Goal: Information Seeking & Learning: Learn about a topic

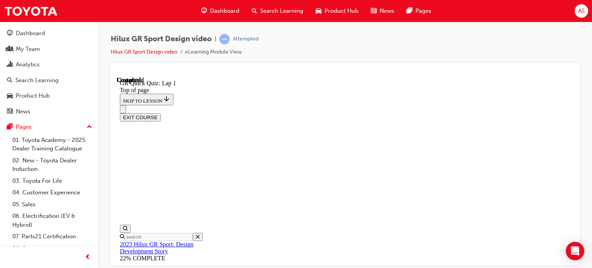
scroll to position [193, 0]
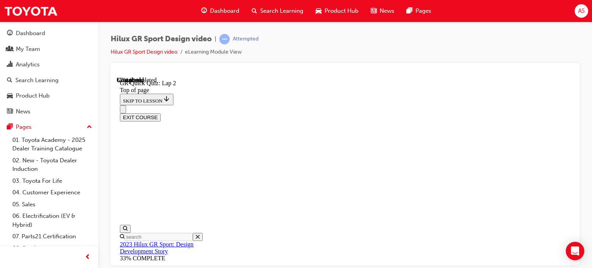
scroll to position [139, 0]
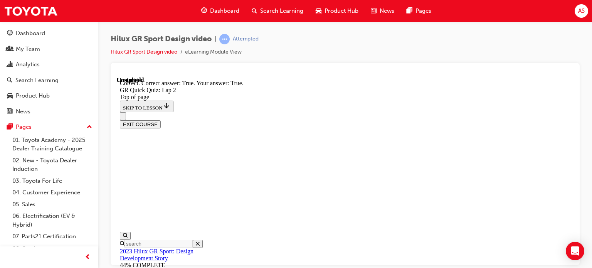
scroll to position [246, 0]
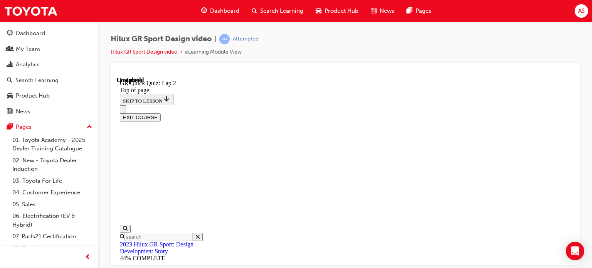
scroll to position [193, 0]
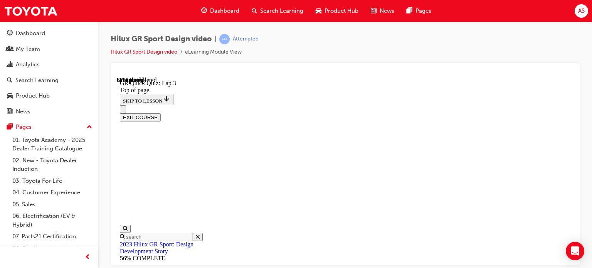
scroll to position [177, 0]
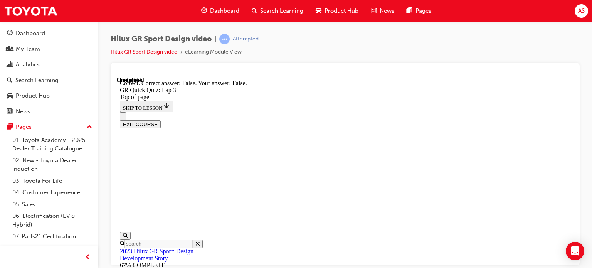
scroll to position [259, 0]
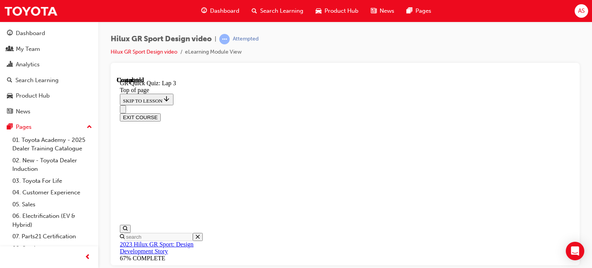
scroll to position [193, 0]
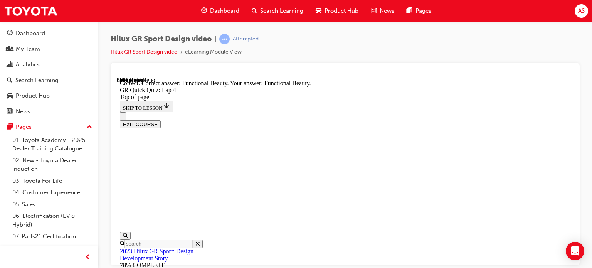
scroll to position [310, 0]
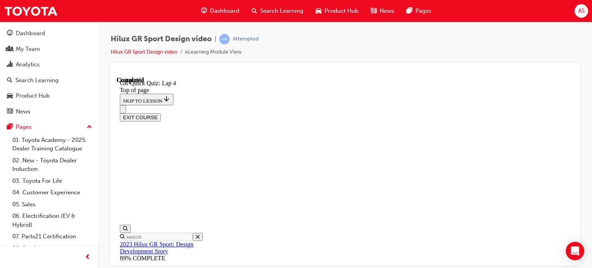
scroll to position [193, 0]
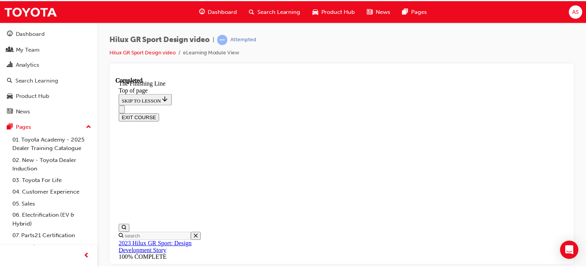
scroll to position [293, 0]
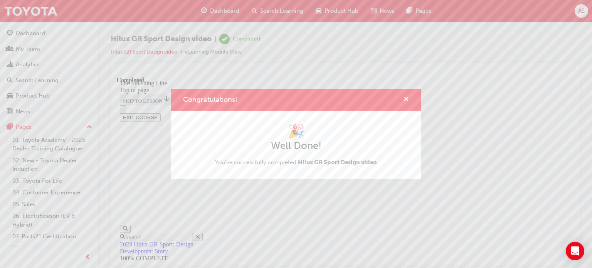
click at [406, 99] on span "cross-icon" at bounding box center [406, 99] width 6 height 7
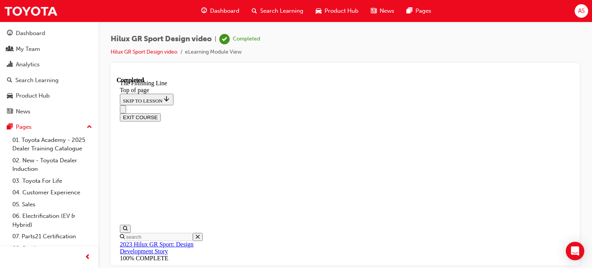
click at [225, 9] on span "Dashboard" at bounding box center [224, 11] width 29 height 9
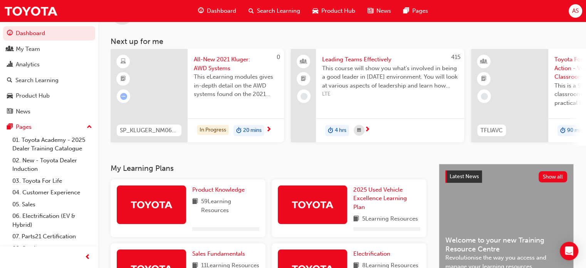
scroll to position [77, 0]
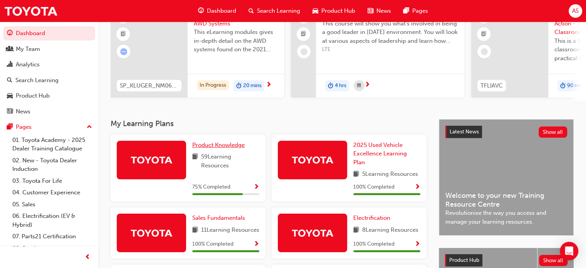
click at [228, 148] on span "Product Knowledge" at bounding box center [218, 144] width 52 height 7
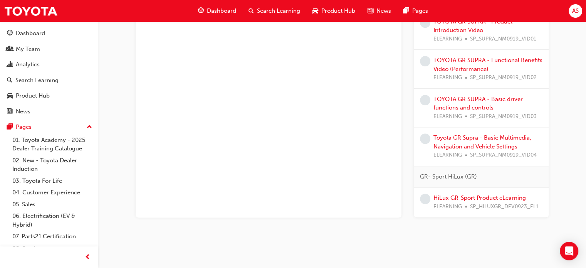
scroll to position [942, 0]
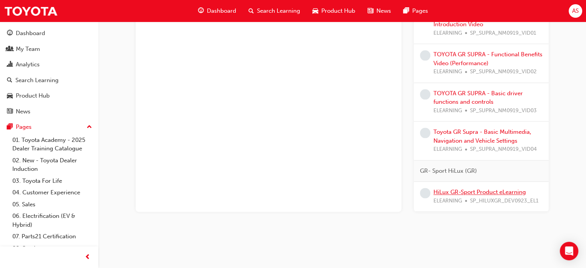
click at [478, 188] on link "HiLux GR-Sport Product eLearning" at bounding box center [479, 191] width 92 height 7
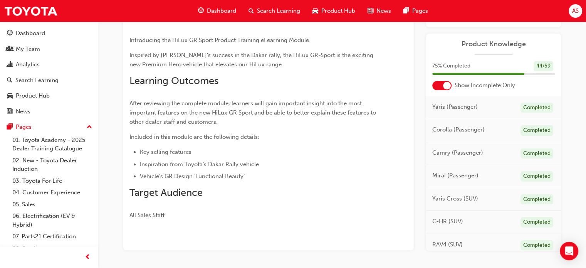
scroll to position [7, 0]
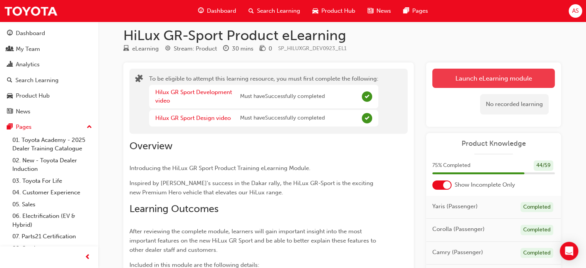
click at [494, 79] on button "Launch eLearning module" at bounding box center [493, 78] width 123 height 19
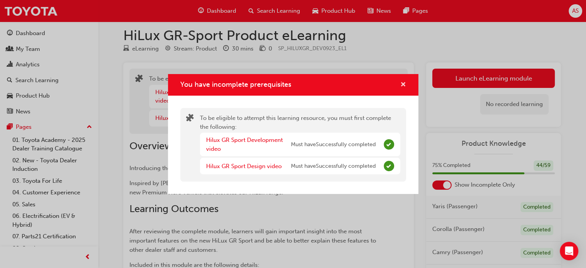
click at [402, 83] on span "cross-icon" at bounding box center [403, 85] width 6 height 7
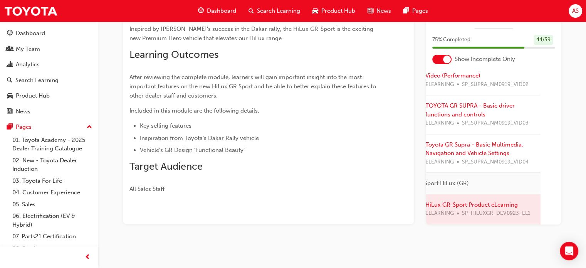
scroll to position [906, 0]
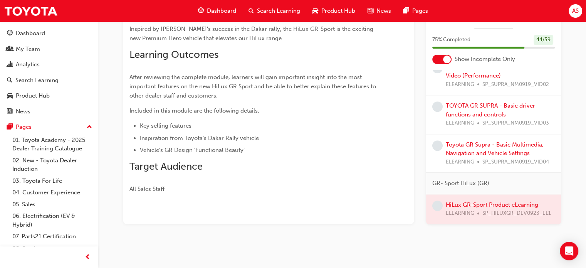
click at [220, 12] on span "Dashboard" at bounding box center [221, 11] width 29 height 9
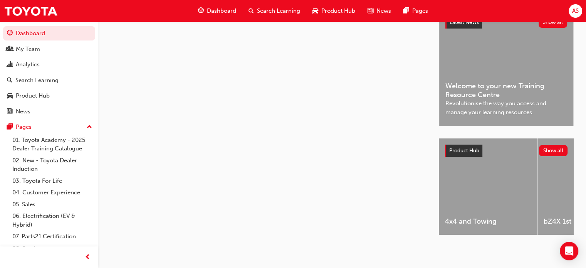
scroll to position [161, 0]
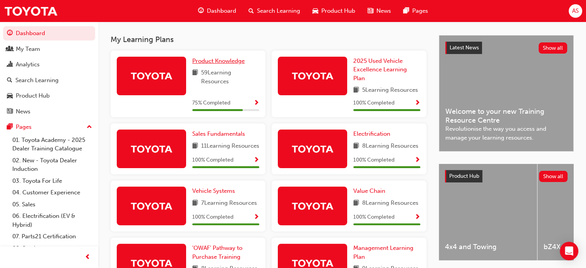
click at [217, 63] on span "Product Knowledge" at bounding box center [218, 60] width 52 height 7
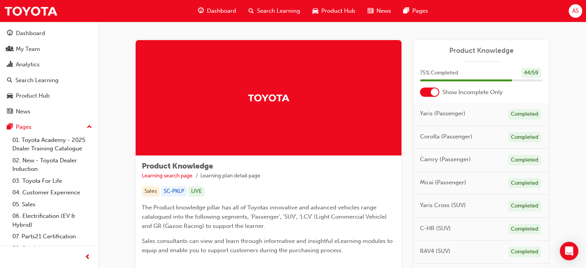
click at [225, 10] on span "Dashboard" at bounding box center [221, 11] width 29 height 9
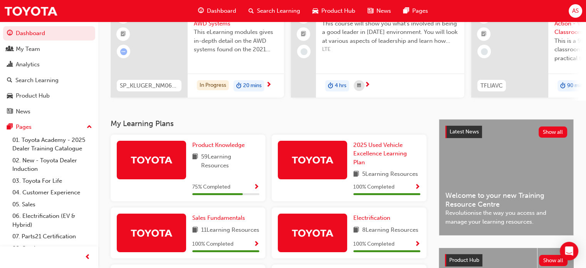
scroll to position [154, 0]
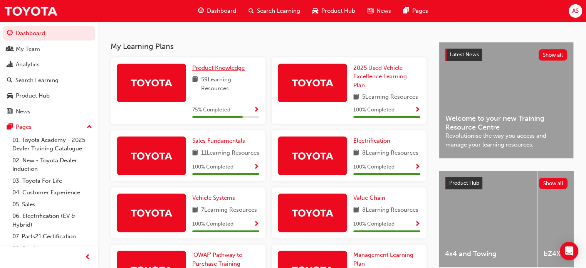
click at [205, 70] on span "Product Knowledge" at bounding box center [218, 67] width 52 height 7
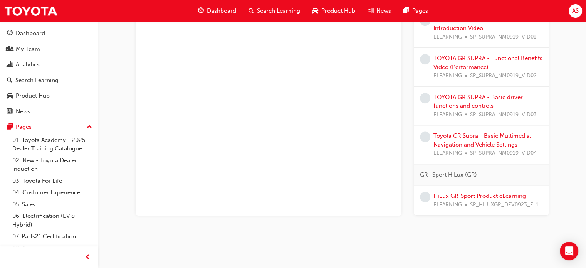
scroll to position [942, 0]
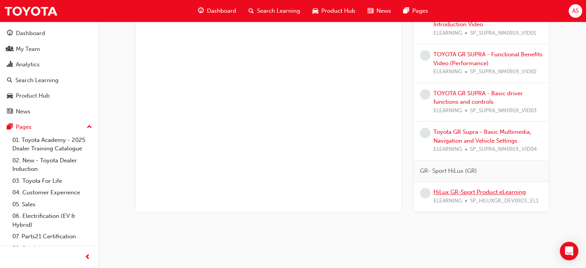
click at [483, 188] on link "HiLux GR-Sport Product eLearning" at bounding box center [479, 191] width 92 height 7
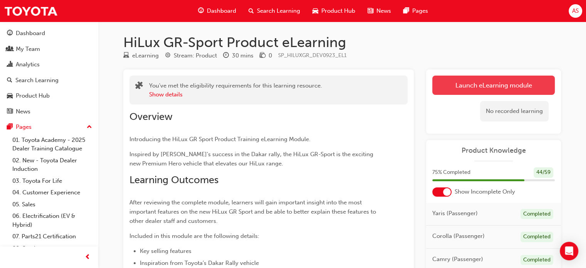
click at [490, 84] on link "Launch eLearning module" at bounding box center [493, 85] width 123 height 19
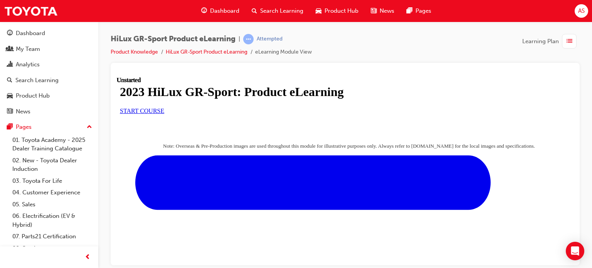
click at [164, 114] on span "START COURSE" at bounding box center [142, 110] width 44 height 7
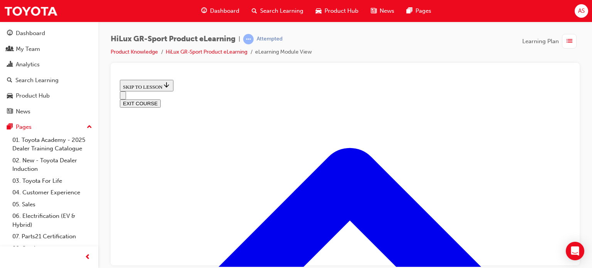
scroll to position [409, 0]
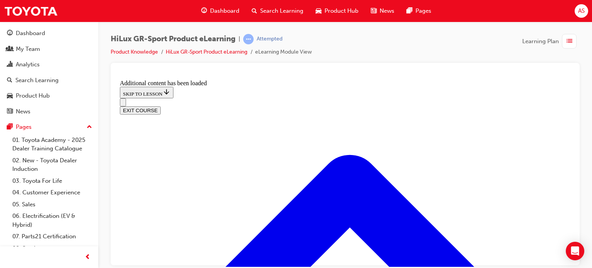
scroll to position [802, 0]
drag, startPoint x: 396, startPoint y: 168, endPoint x: 392, endPoint y: 134, distance: 34.5
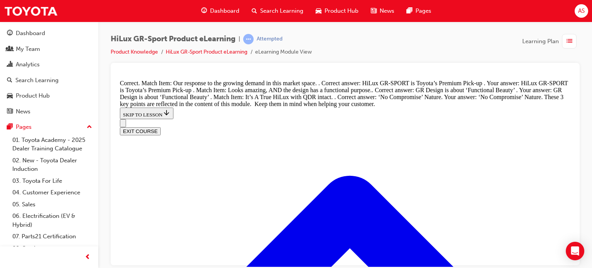
scroll to position [996, 0]
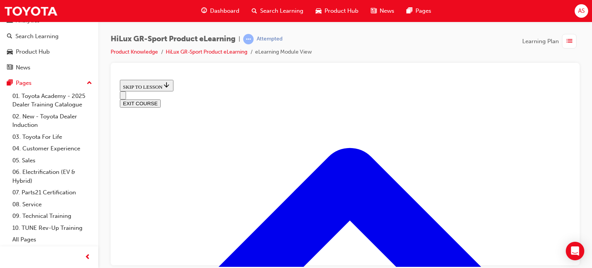
scroll to position [294, 0]
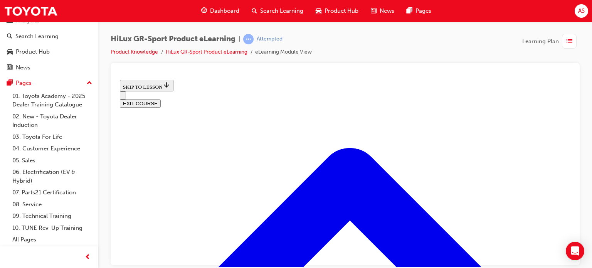
scroll to position [188, 0]
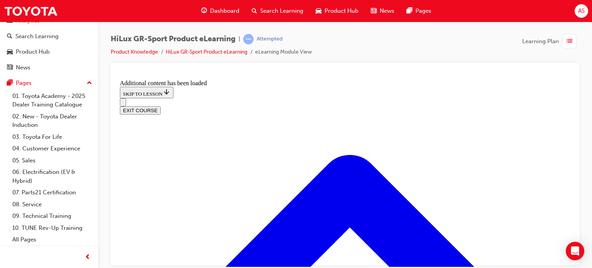
scroll to position [629, 0]
radio input "true"
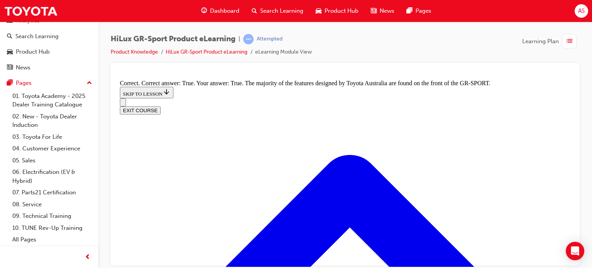
scroll to position [937, 0]
radio input "true"
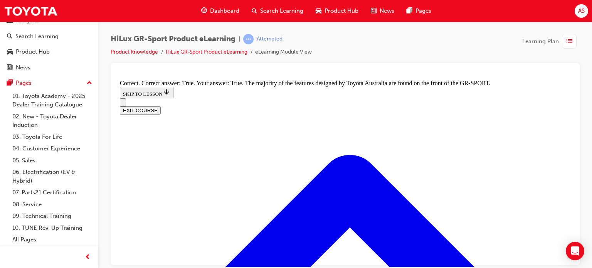
radio input "true"
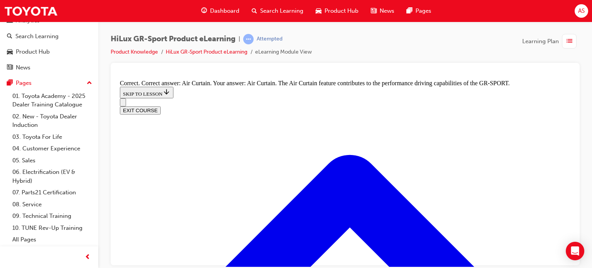
radio input "true"
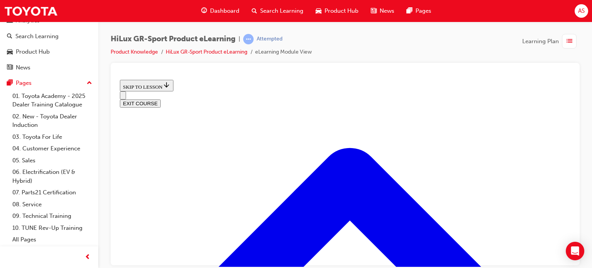
scroll to position [101, 0]
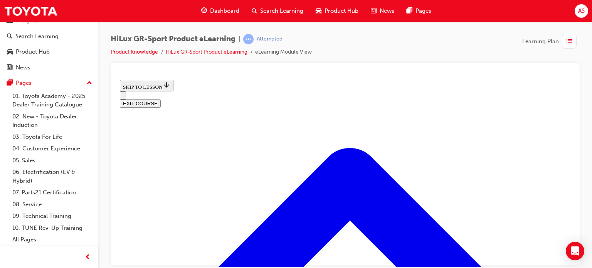
scroll to position [77, 0]
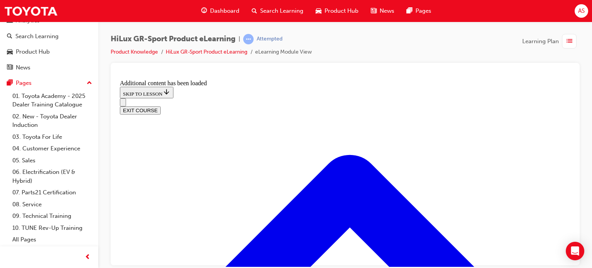
scroll to position [373, 0]
radio input "true"
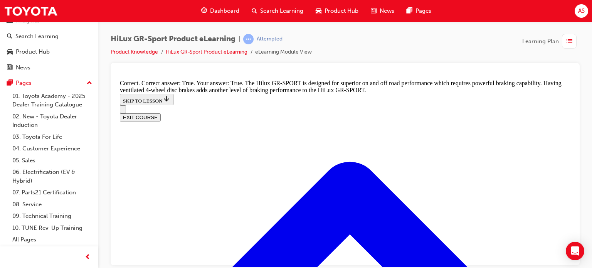
scroll to position [566, 0]
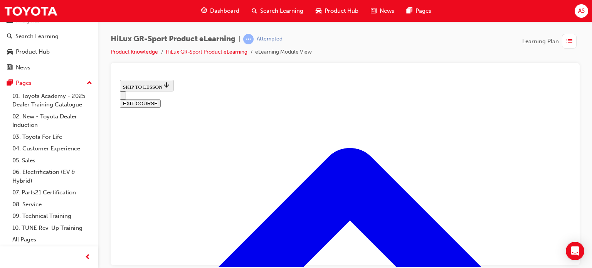
scroll to position [754, 0]
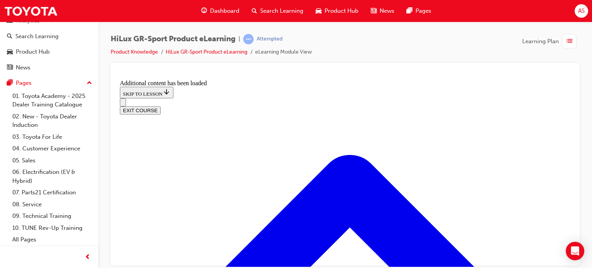
scroll to position [948, 0]
checkbox input "true"
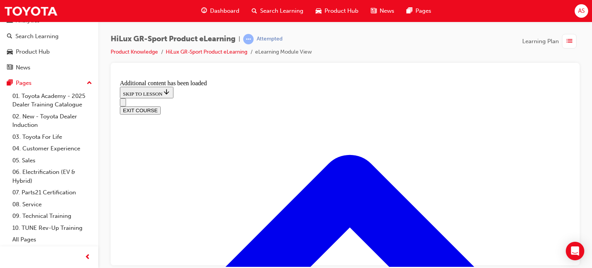
checkbox input "true"
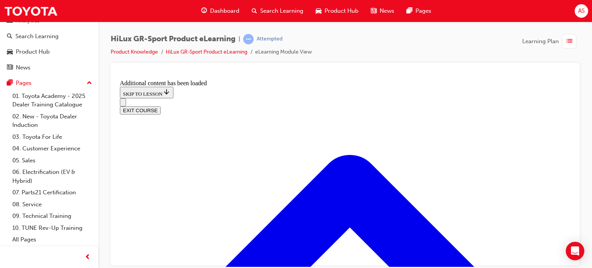
checkbox input "true"
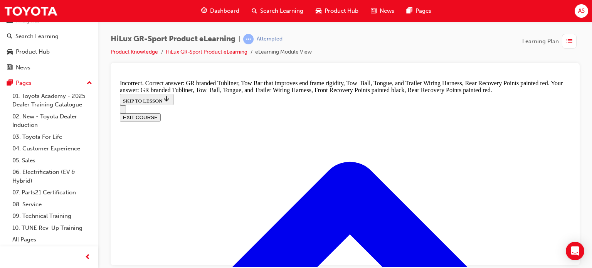
scroll to position [1140, 0]
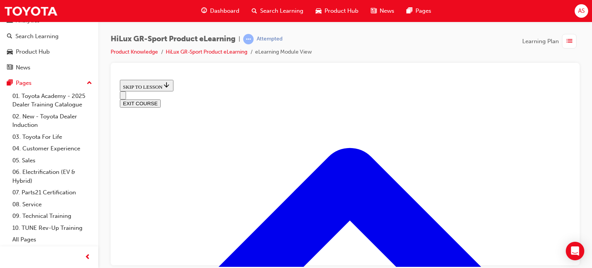
scroll to position [255, 0]
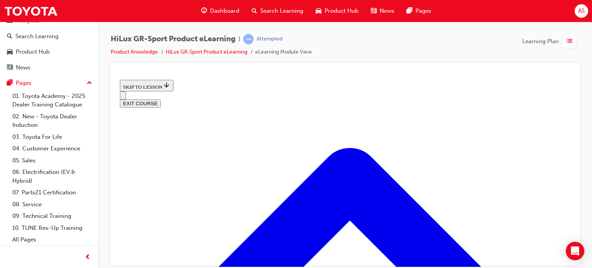
scroll to position [447, 0]
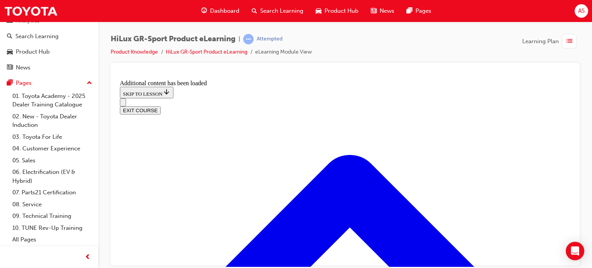
scroll to position [556, 0]
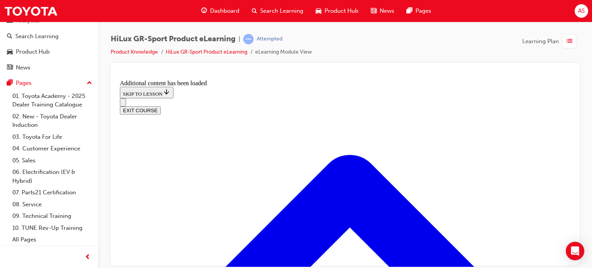
checkbox input "true"
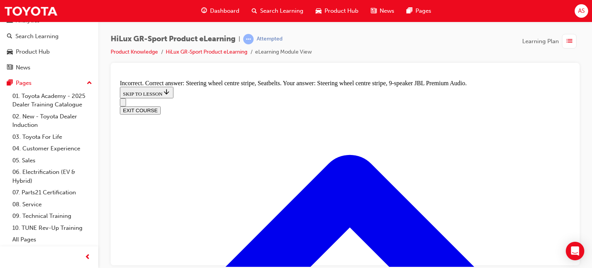
checkbox input "false"
checkbox input "true"
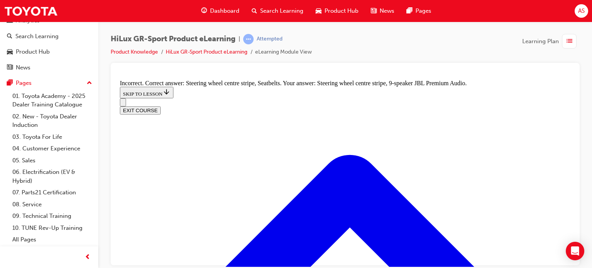
scroll to position [943, 0]
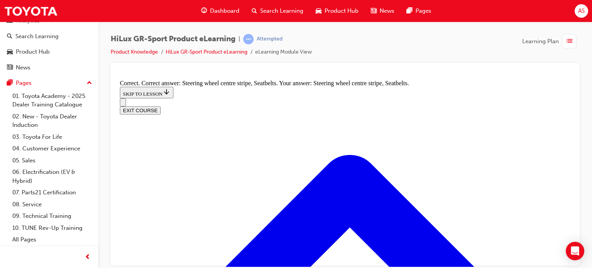
radio input "true"
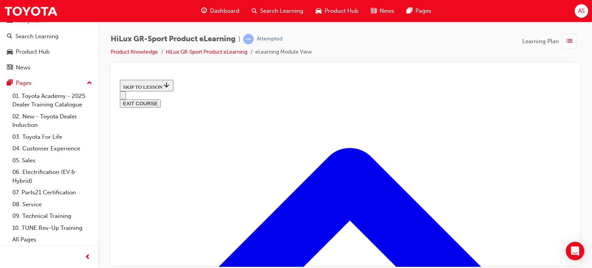
scroll to position [377, 0]
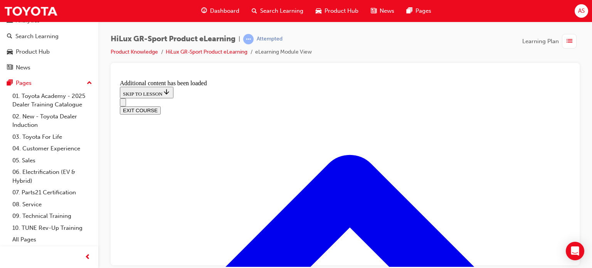
scroll to position [493, 0]
radio input "true"
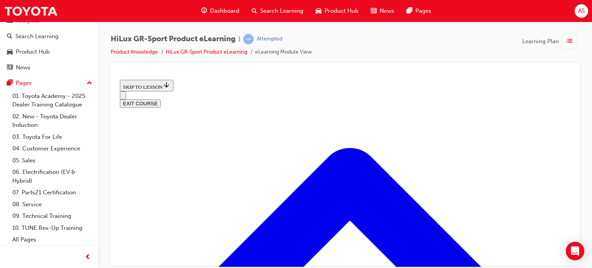
scroll to position [997, 0]
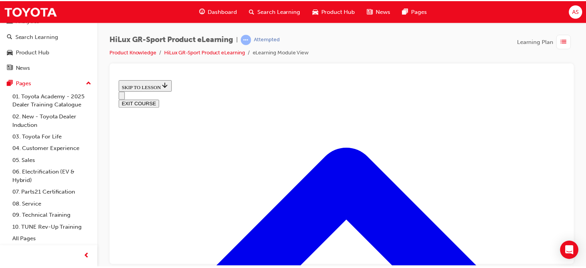
scroll to position [191, 0]
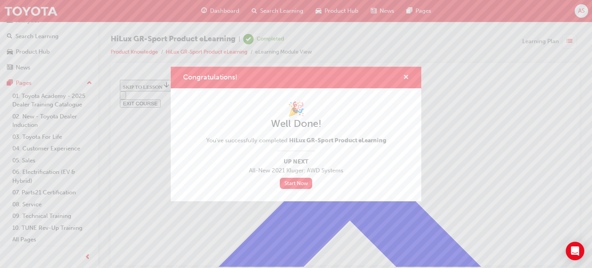
click at [406, 77] on span "cross-icon" at bounding box center [406, 77] width 6 height 7
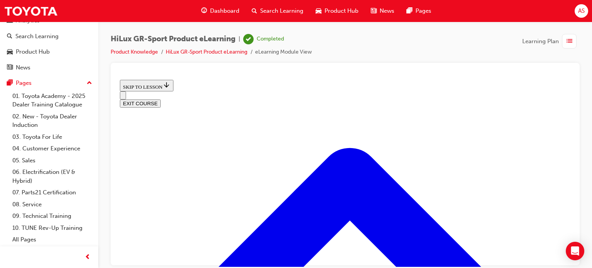
click at [223, 8] on span "Dashboard" at bounding box center [224, 11] width 29 height 9
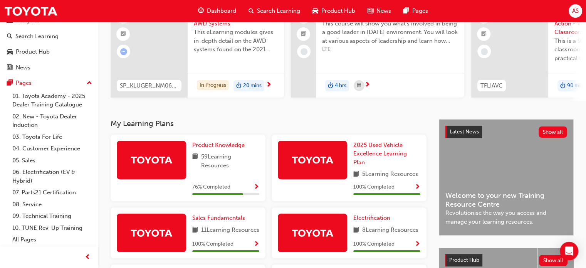
scroll to position [44, 0]
